Goal: Find specific page/section: Find specific page/section

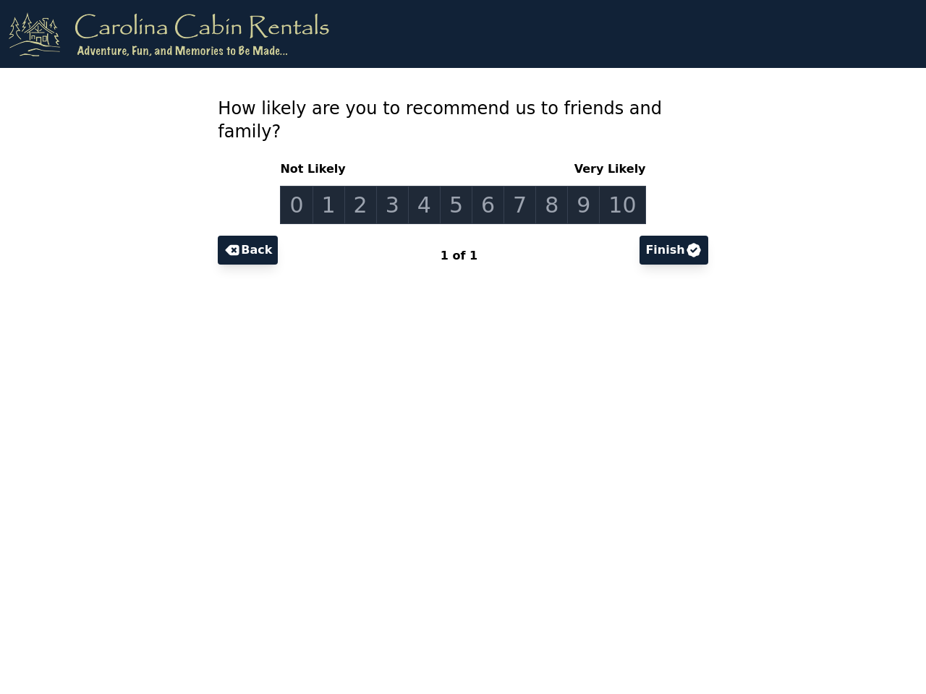
click at [308, 186] on link "0" at bounding box center [296, 205] width 33 height 38
click at [338, 186] on link "1" at bounding box center [328, 205] width 33 height 38
click at [367, 186] on link "2" at bounding box center [360, 205] width 33 height 38
click at [397, 186] on link "3" at bounding box center [392, 205] width 33 height 38
click at [428, 186] on link "4" at bounding box center [424, 205] width 33 height 38
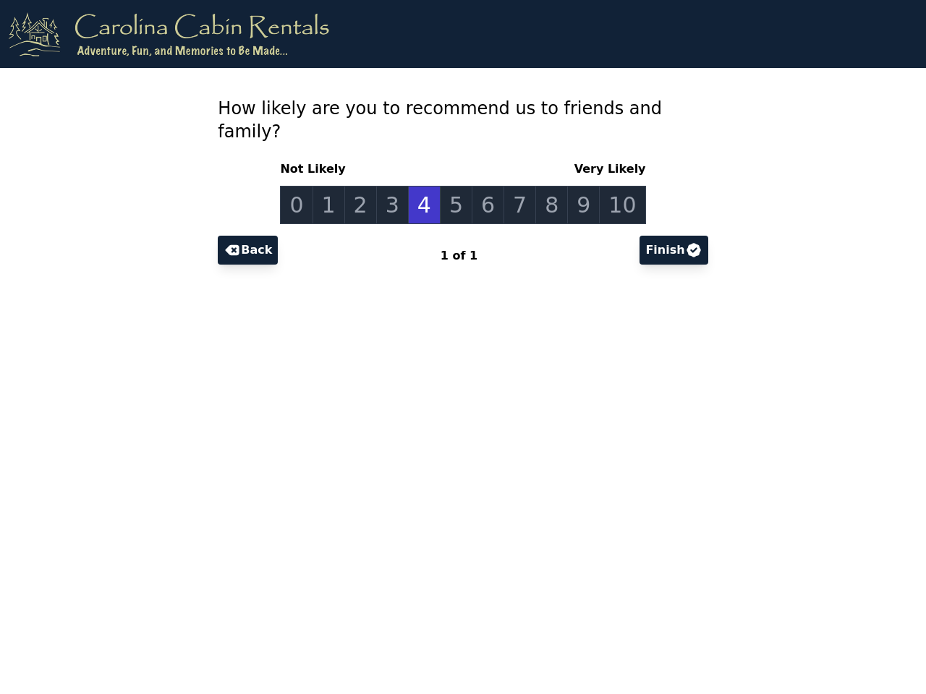
click at [457, 186] on link "5" at bounding box center [456, 205] width 33 height 38
click at [487, 186] on link "6" at bounding box center [488, 205] width 33 height 38
click at [516, 186] on link "7" at bounding box center [519, 205] width 33 height 38
click at [546, 186] on link "8" at bounding box center [551, 205] width 33 height 38
click at [577, 186] on link "9" at bounding box center [583, 205] width 33 height 38
